Goal: Task Accomplishment & Management: Use online tool/utility

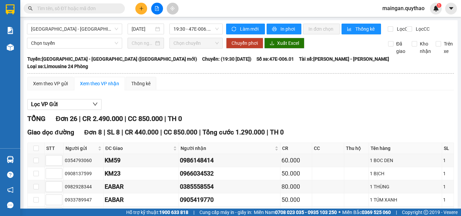
click at [73, 34] on div "[GEOGRAPHIC_DATA] - [GEOGRAPHIC_DATA] ([GEOGRAPHIC_DATA] mới) [DATE] 19:30 - 47…" at bounding box center [125, 29] width 196 height 11
drag, startPoint x: 75, startPoint y: 32, endPoint x: 100, endPoint y: 45, distance: 27.9
click at [76, 32] on span "[GEOGRAPHIC_DATA] - [GEOGRAPHIC_DATA] ([GEOGRAPHIC_DATA] mới)" at bounding box center [74, 29] width 87 height 10
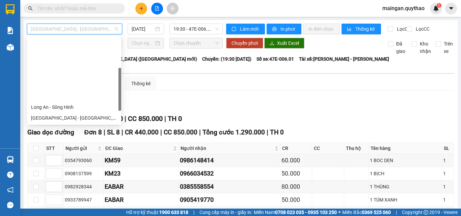
click at [88, 158] on div "Đắk Lắk - [GEOGRAPHIC_DATA] ([GEOGRAPHIC_DATA] mới)" at bounding box center [74, 161] width 86 height 7
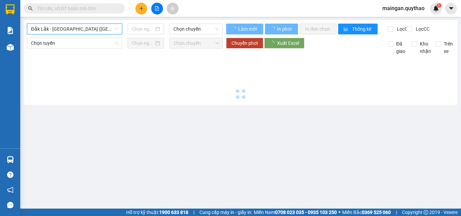
type input "[DATE]"
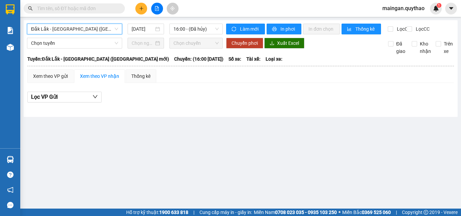
click at [214, 34] on div "Đắk Lắk - [GEOGRAPHIC_DATA] ([GEOGRAPHIC_DATA] mới) [GEOGRAPHIC_DATA] - [GEOGRA…" at bounding box center [125, 29] width 196 height 11
click at [205, 34] on div "Đắk Lắk - [GEOGRAPHIC_DATA] ([GEOGRAPHIC_DATA] mới) [DATE] 16:00 - (Đã hủy)" at bounding box center [125, 29] width 196 height 11
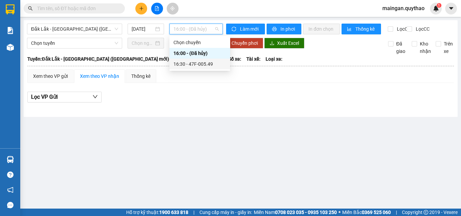
click at [206, 62] on div "16:30 - 47F-005.49" at bounding box center [200, 63] width 53 height 7
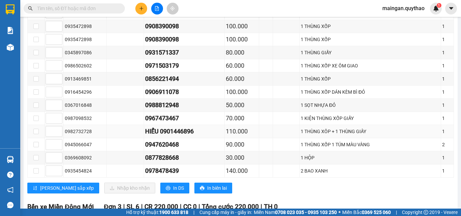
scroll to position [405, 0]
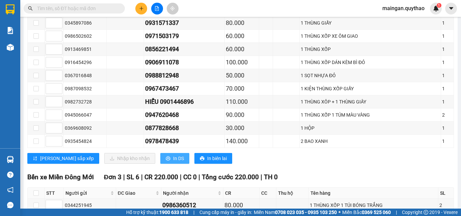
click at [173, 162] on span "In DS" at bounding box center [178, 158] width 11 height 7
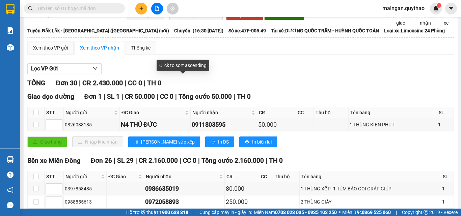
scroll to position [0, 0]
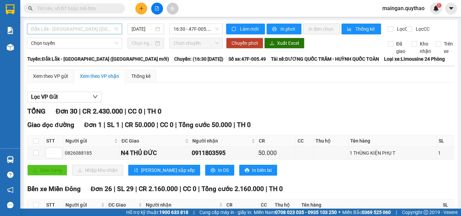
click at [104, 31] on span "Đắk Lắk - [GEOGRAPHIC_DATA] ([GEOGRAPHIC_DATA] mới)" at bounding box center [74, 29] width 87 height 10
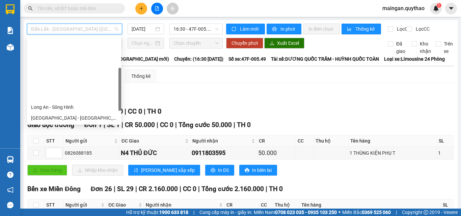
click at [95, 147] on div "[GEOGRAPHIC_DATA] - [GEOGRAPHIC_DATA] ([GEOGRAPHIC_DATA] mới)" at bounding box center [74, 150] width 86 height 7
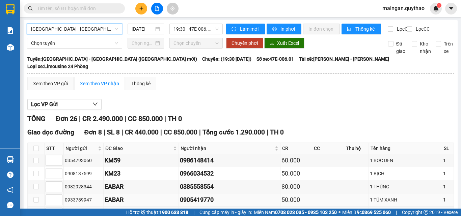
drag, startPoint x: 175, startPoint y: 175, endPoint x: 105, endPoint y: 199, distance: 74.1
drag, startPoint x: 105, startPoint y: 199, endPoint x: 206, endPoint y: 81, distance: 155.2
click at [137, 32] on input "[DATE]" at bounding box center [143, 28] width 22 height 7
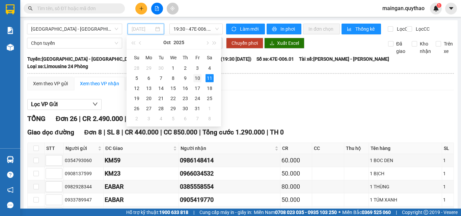
click at [197, 78] on div "10" at bounding box center [198, 78] width 8 height 8
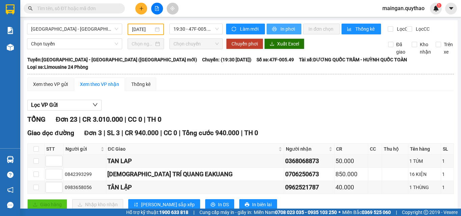
click at [281, 28] on span "In phơi" at bounding box center [289, 28] width 16 height 7
click at [267, 31] on button "In phơi" at bounding box center [284, 29] width 35 height 11
click at [145, 27] on div "[DATE]" at bounding box center [146, 29] width 36 height 11
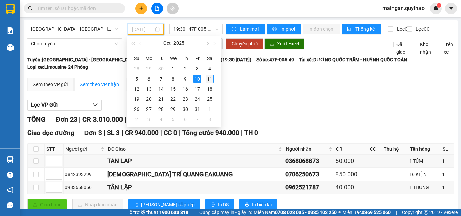
click at [208, 78] on div "11" at bounding box center [210, 79] width 8 height 8
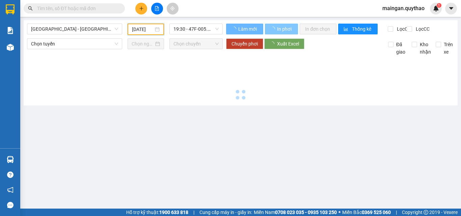
type input "[DATE]"
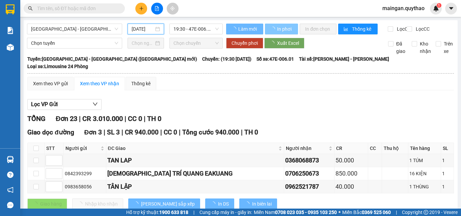
click at [288, 34] on button "In phơi" at bounding box center [281, 29] width 33 height 11
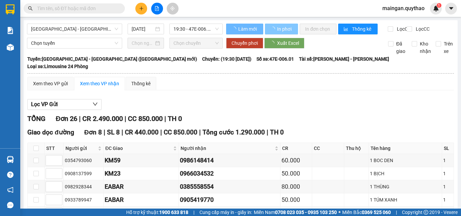
scroll to position [0, 0]
click at [287, 33] on button "In phơi" at bounding box center [281, 29] width 33 height 11
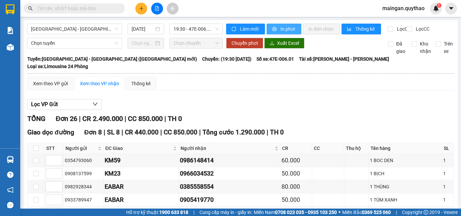
click at [287, 32] on span "In phơi" at bounding box center [289, 28] width 16 height 7
click at [87, 31] on span "[GEOGRAPHIC_DATA] - [GEOGRAPHIC_DATA] ([GEOGRAPHIC_DATA] mới)" at bounding box center [74, 29] width 87 height 10
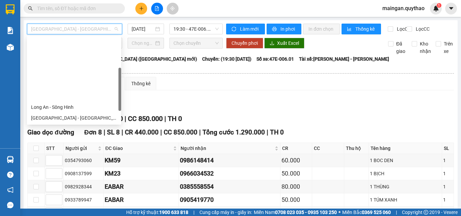
click at [86, 158] on div "Đắk Lắk - [GEOGRAPHIC_DATA] ([GEOGRAPHIC_DATA] mới)" at bounding box center [74, 161] width 86 height 7
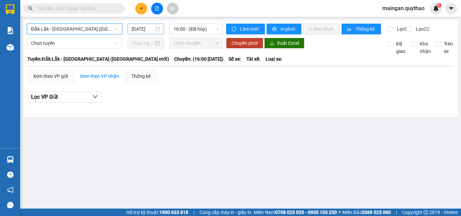
click at [138, 32] on input "[DATE]" at bounding box center [143, 28] width 22 height 7
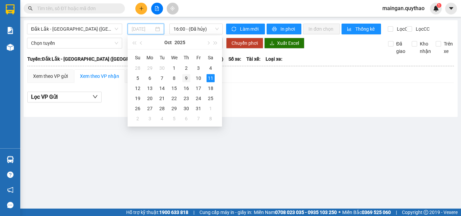
click at [187, 77] on div "9" at bounding box center [186, 78] width 8 height 8
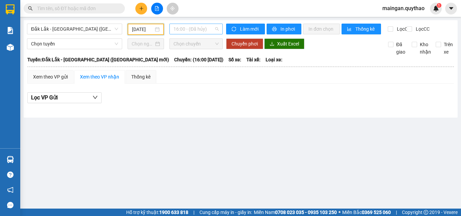
drag, startPoint x: 197, startPoint y: 27, endPoint x: 193, endPoint y: 51, distance: 24.0
click at [197, 28] on span "16:00 - (Đã hủy)" at bounding box center [196, 29] width 45 height 10
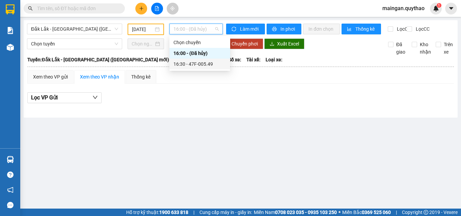
click at [193, 69] on div "16:30 - 47F-005.49" at bounding box center [200, 64] width 61 height 11
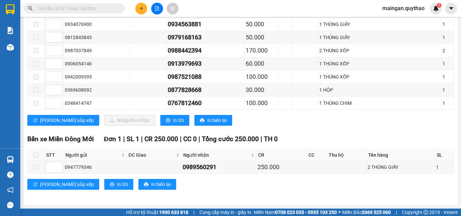
scroll to position [201, 0]
click at [173, 118] on span "In DS" at bounding box center [178, 120] width 11 height 7
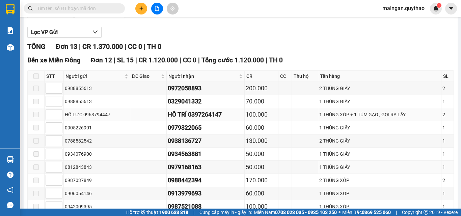
scroll to position [0, 0]
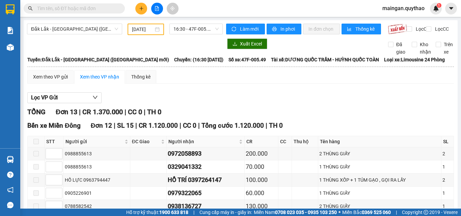
click at [129, 29] on div "[DATE]" at bounding box center [146, 29] width 36 height 11
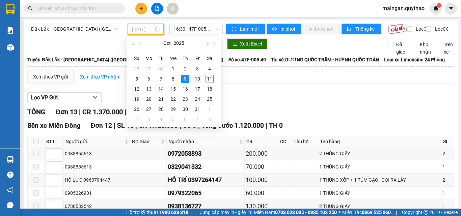
click at [197, 78] on div "10" at bounding box center [198, 79] width 8 height 8
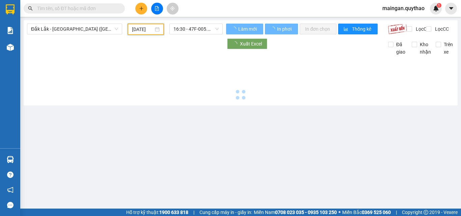
type input "[DATE]"
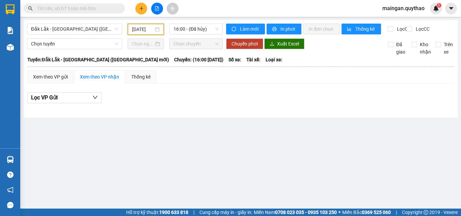
drag, startPoint x: 188, startPoint y: 34, endPoint x: 191, endPoint y: 41, distance: 7.5
click at [189, 35] on div "Đắk Lắk - [GEOGRAPHIC_DATA] ([GEOGRAPHIC_DATA] mới) [DATE] 16:00 - (Đã hủy)" at bounding box center [125, 29] width 196 height 11
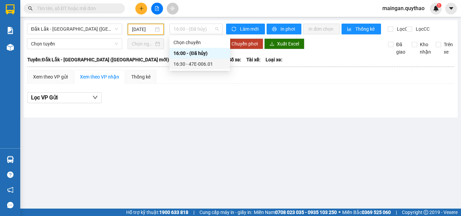
click at [198, 63] on div "16:30 - 47E-006.01" at bounding box center [200, 63] width 53 height 7
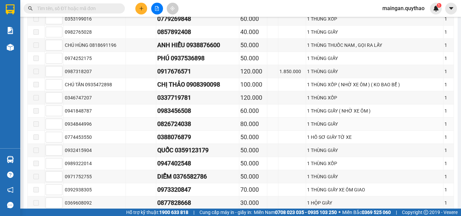
scroll to position [266, 0]
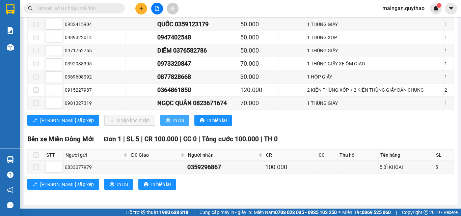
click at [160, 123] on button "In DS" at bounding box center [174, 120] width 29 height 11
